Goal: Task Accomplishment & Management: Manage account settings

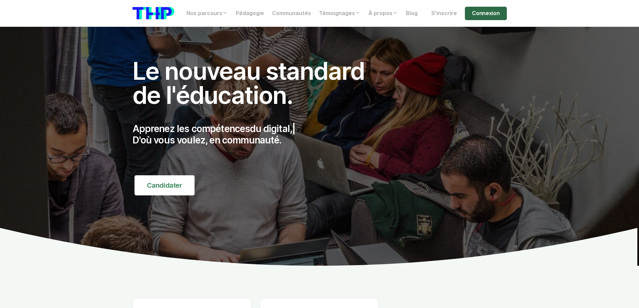
click at [480, 8] on link "Connexion" at bounding box center [486, 13] width 42 height 13
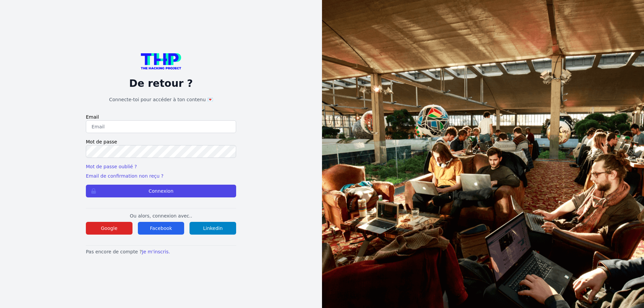
click at [110, 128] on input "email" at bounding box center [161, 126] width 150 height 13
type input "lilian.h.l.muller@gmail.com"
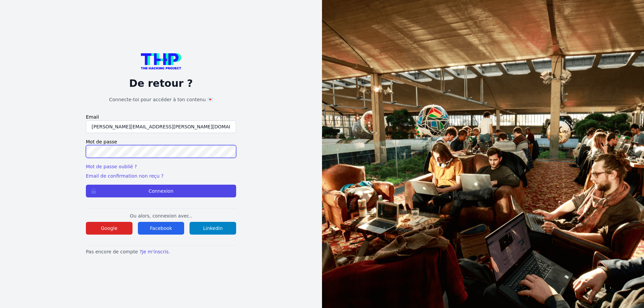
click at [86, 185] on button "Connexion" at bounding box center [161, 191] width 150 height 13
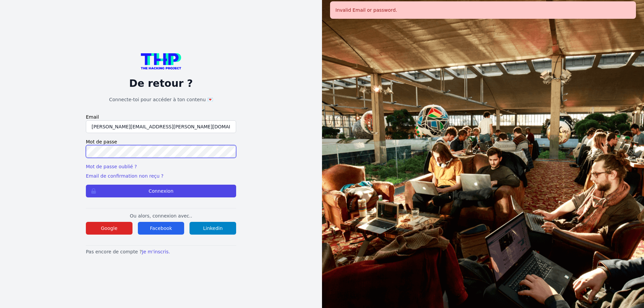
click at [86, 185] on button "Connexion" at bounding box center [161, 191] width 150 height 13
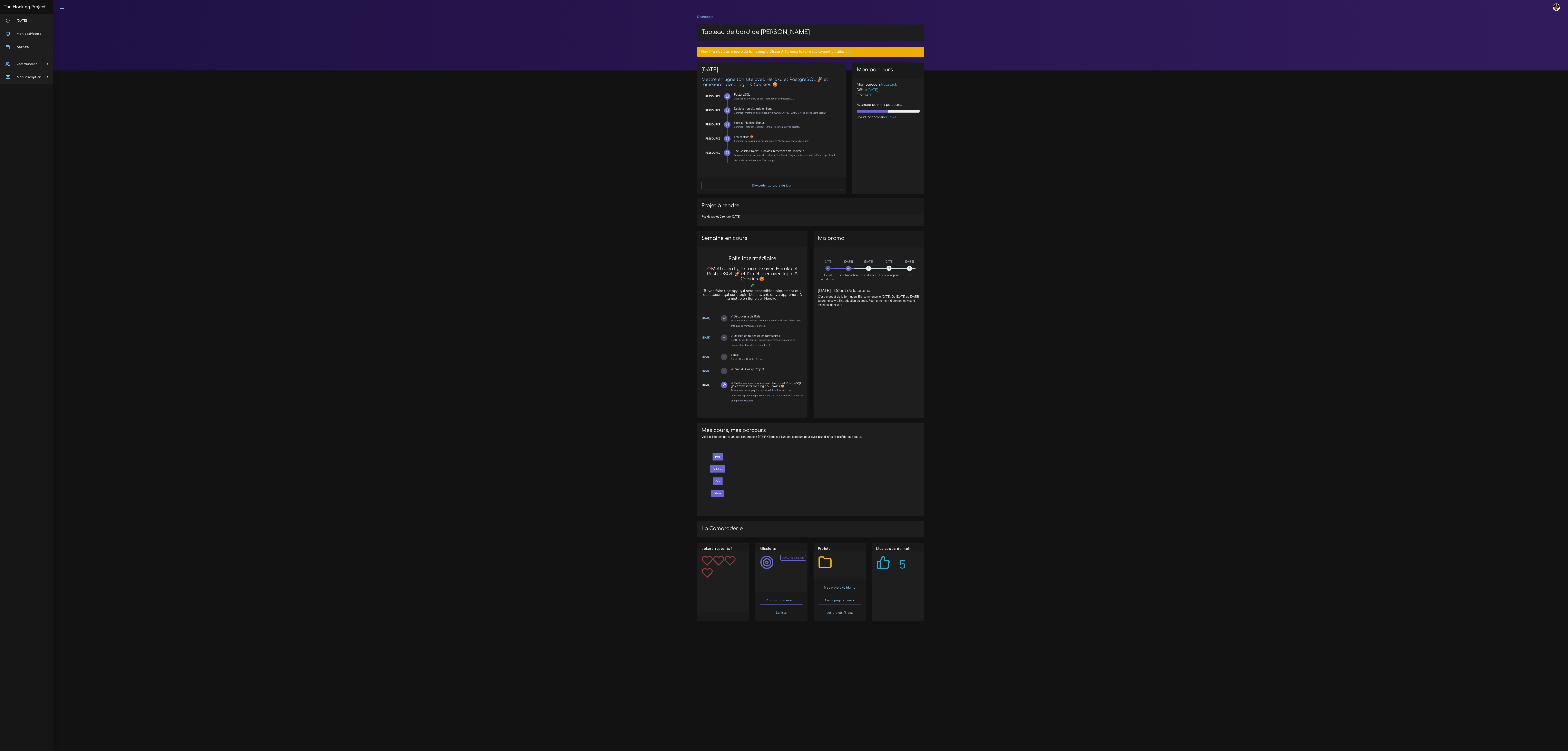
click at [389, 4] on img at bounding box center [1556, 7] width 7 height 7
click at [389, 22] on icon "button" at bounding box center [1552, 23] width 4 height 4
